Goal: Information Seeking & Learning: Learn about a topic

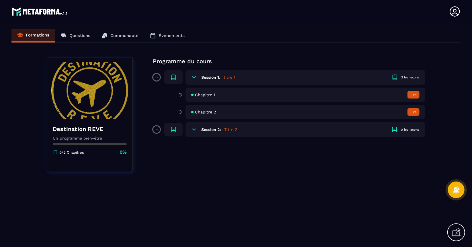
click at [219, 77] on h6 "Session 1:" at bounding box center [210, 77] width 19 height 5
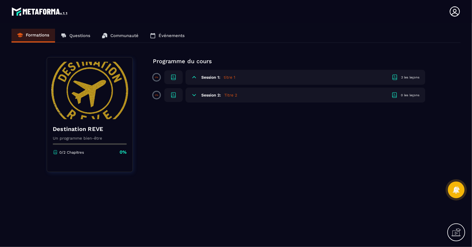
click at [219, 77] on h6 "Session 1:" at bounding box center [210, 77] width 19 height 5
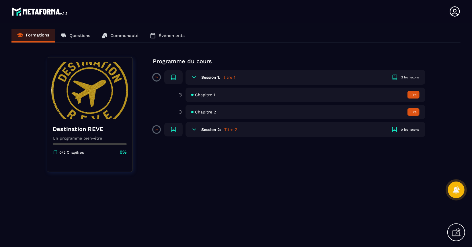
click at [205, 95] on span "Chapitre 1" at bounding box center [205, 94] width 20 height 5
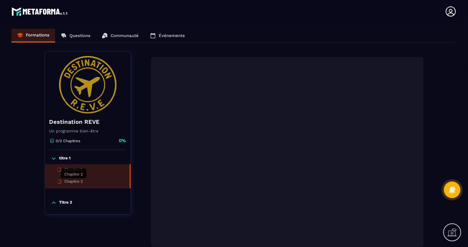
click at [68, 181] on div "Chapitre 2" at bounding box center [74, 182] width 19 height 6
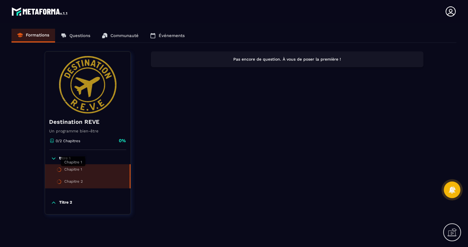
click at [65, 167] on div "Chapitre 1" at bounding box center [74, 170] width 18 height 6
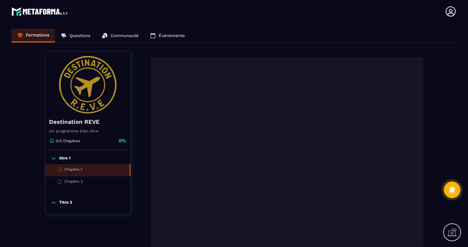
click at [63, 201] on p "Titre 2" at bounding box center [65, 203] width 13 height 6
click at [67, 157] on p "titre 1" at bounding box center [64, 158] width 11 height 6
click at [83, 35] on div "Formations Questions Communauté Événements" at bounding box center [233, 36] width 445 height 14
click at [81, 36] on div "Formations Questions Communauté Événements" at bounding box center [233, 36] width 445 height 14
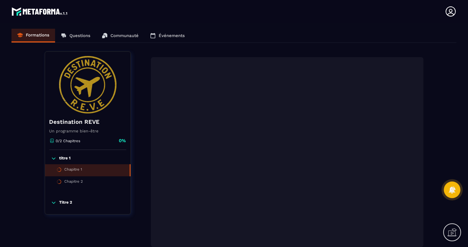
click at [129, 36] on div "Formations Questions Communauté Événements" at bounding box center [233, 36] width 445 height 14
click at [176, 33] on div "Formations Questions Communauté Événements" at bounding box center [233, 36] width 445 height 14
click at [454, 13] on icon at bounding box center [450, 11] width 11 height 11
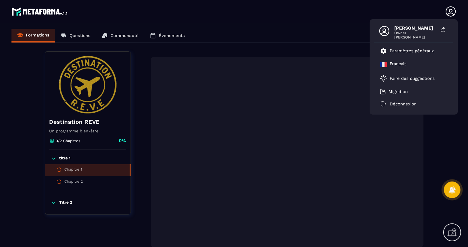
click at [264, 26] on section "Formations Questions Communauté Événements Destination REVE Un programme bien-ê…" at bounding box center [234, 173] width 468 height 301
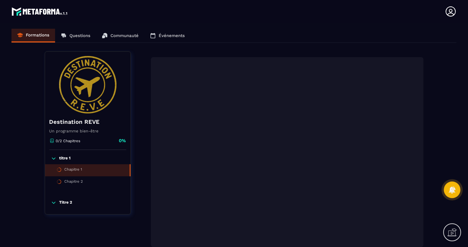
click at [84, 36] on div "Formations Questions Communauté Événements" at bounding box center [233, 36] width 445 height 14
